Goal: Information Seeking & Learning: Learn about a topic

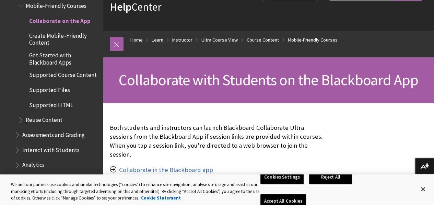
scroll to position [34, 0]
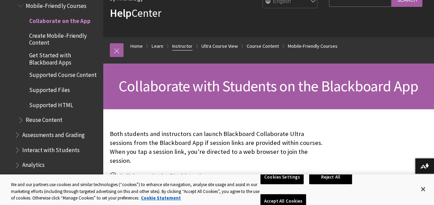
click at [183, 48] on link "Instructor" at bounding box center [182, 46] width 20 height 9
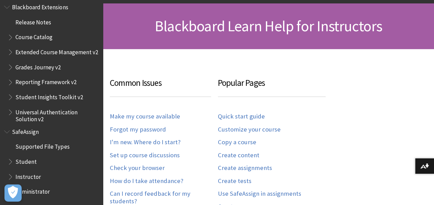
scroll to position [137, 0]
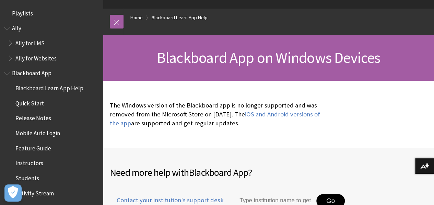
scroll to position [69, 0]
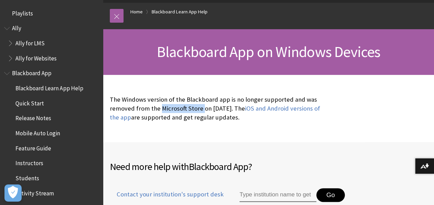
drag, startPoint x: 160, startPoint y: 108, endPoint x: 200, endPoint y: 111, distance: 40.3
click at [200, 111] on p "The Windows version of the Blackboard app is no longer supported and was remove…" at bounding box center [218, 108] width 216 height 27
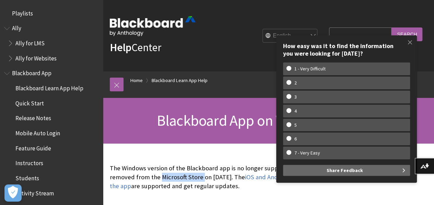
scroll to position [0, 0]
